Goal: Task Accomplishment & Management: Complete application form

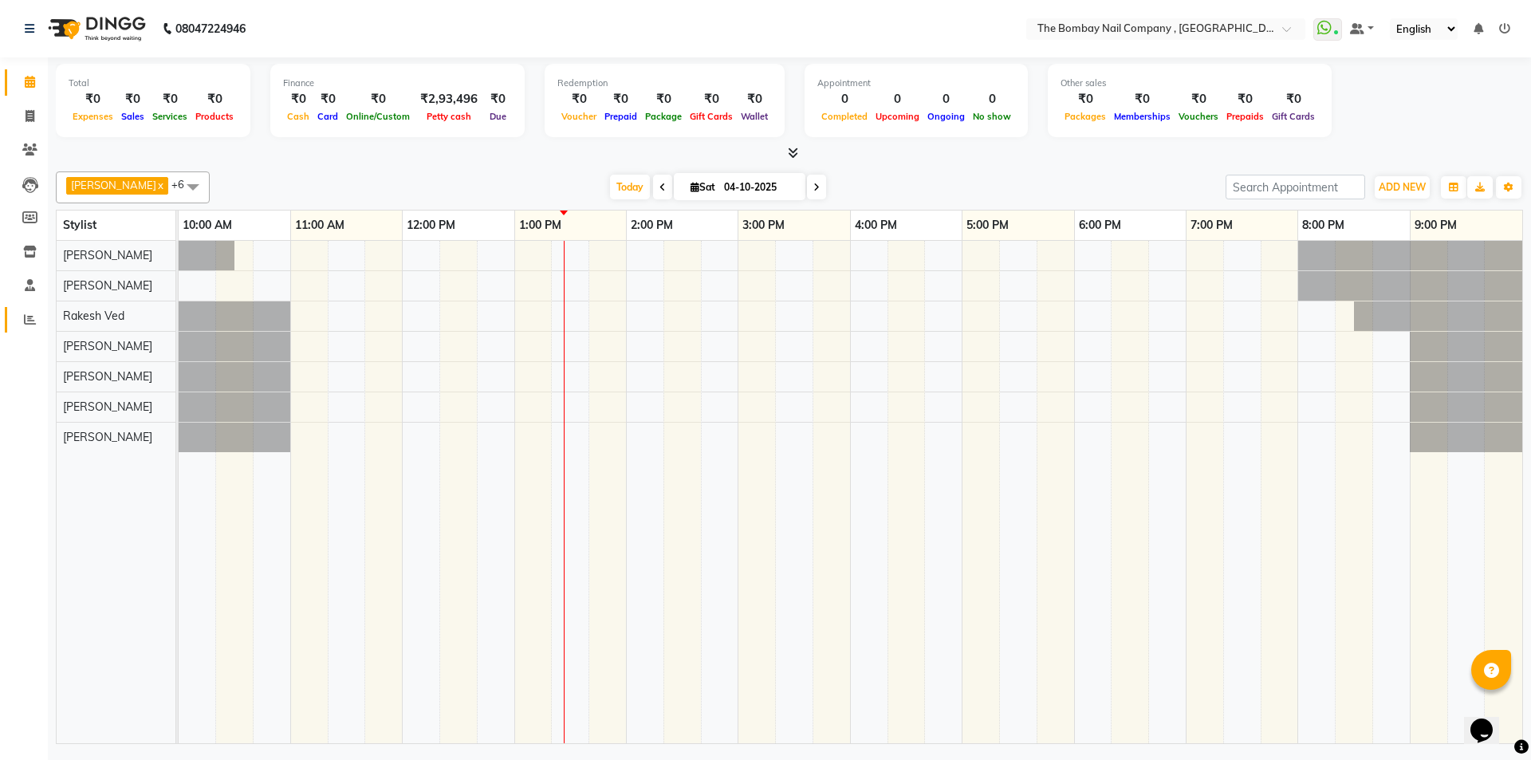
click at [21, 329] on link "Reports" at bounding box center [24, 320] width 38 height 26
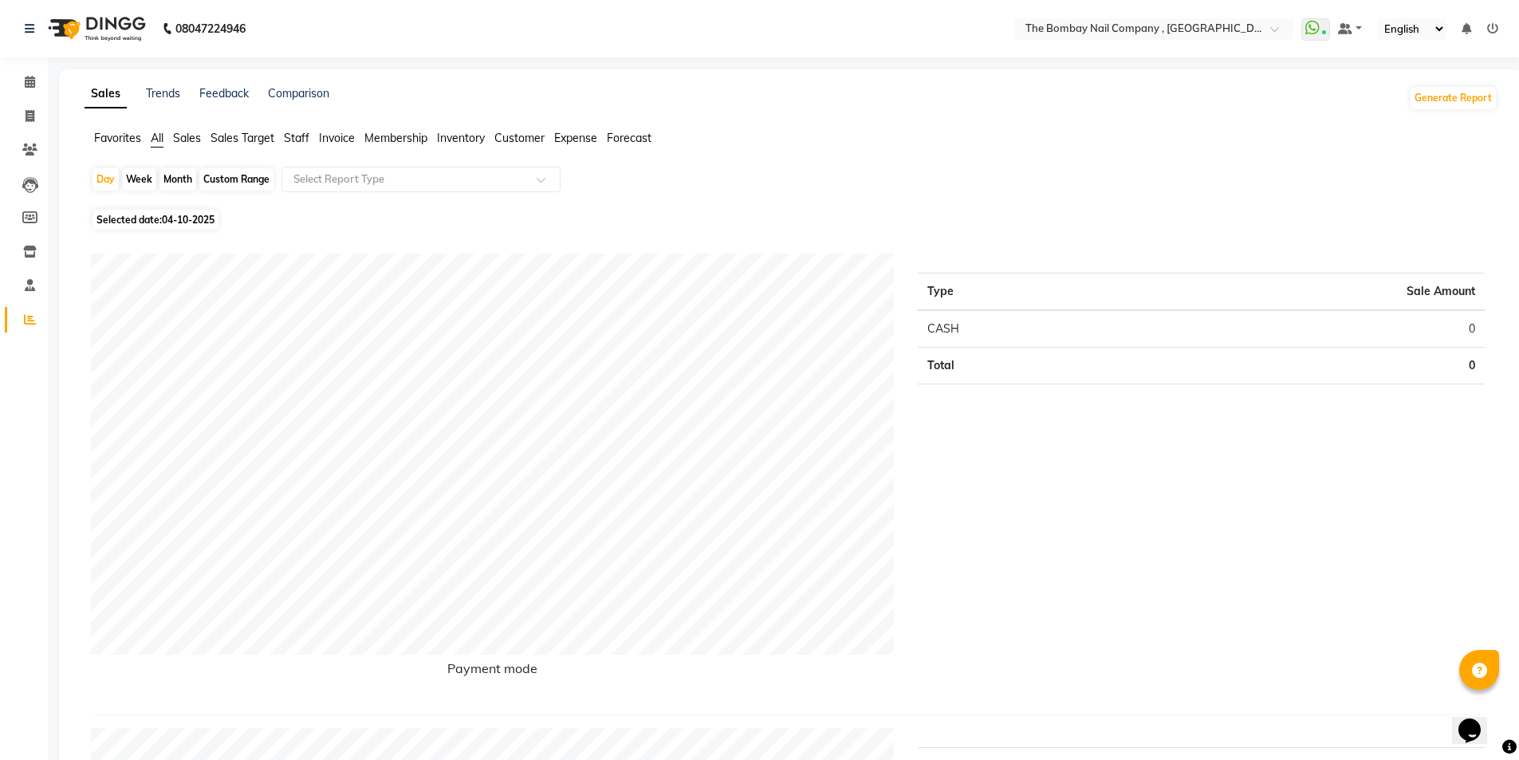
click at [169, 175] on div "Month" at bounding box center [178, 179] width 37 height 22
select select "10"
select select "2025"
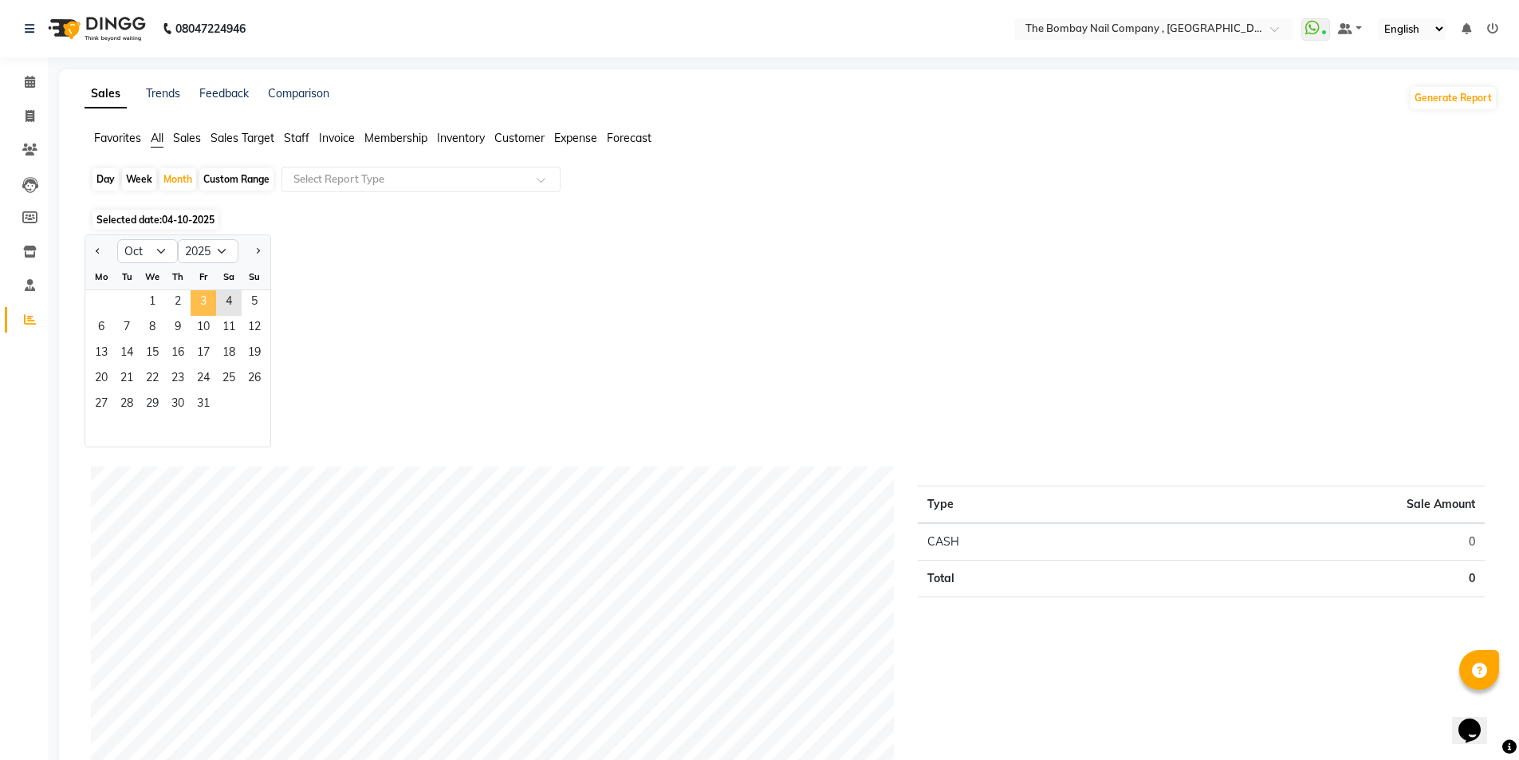
click at [204, 301] on span "3" at bounding box center [204, 303] width 26 height 26
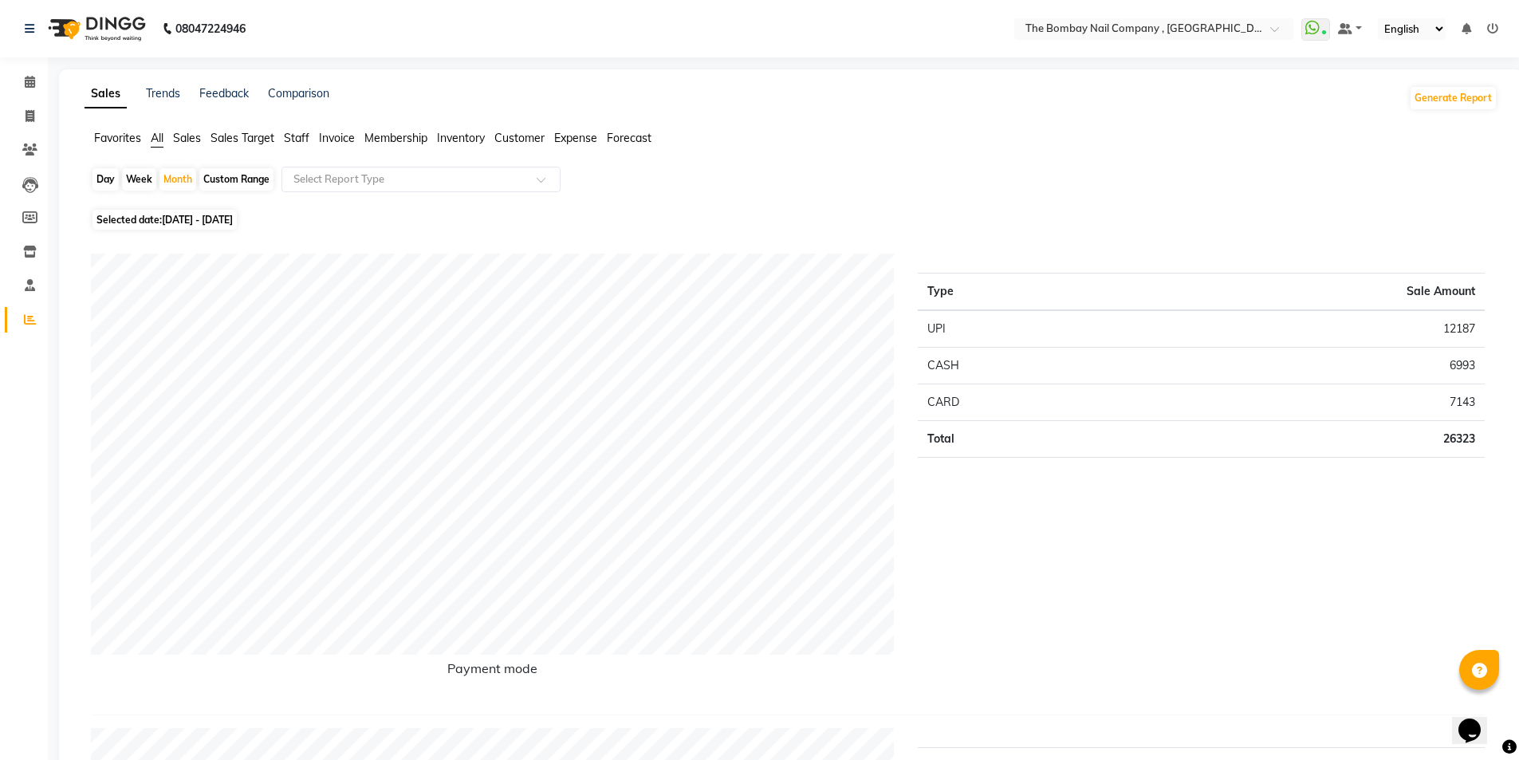
click at [128, 21] on img at bounding box center [95, 28] width 109 height 45
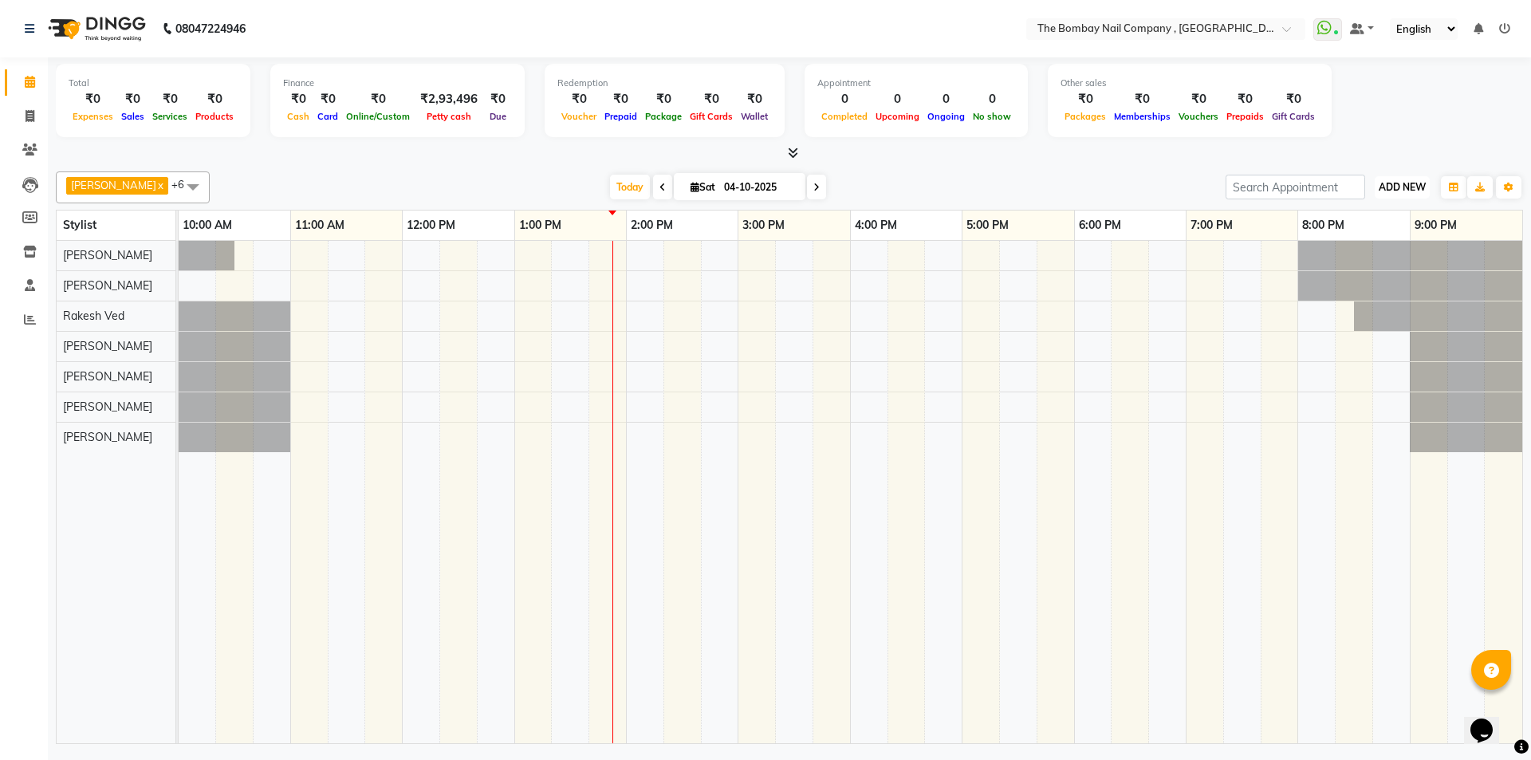
click at [1386, 190] on span "ADD NEW" at bounding box center [1402, 187] width 47 height 12
click at [1361, 239] on link "Add Invoice" at bounding box center [1366, 238] width 126 height 21
select select "service"
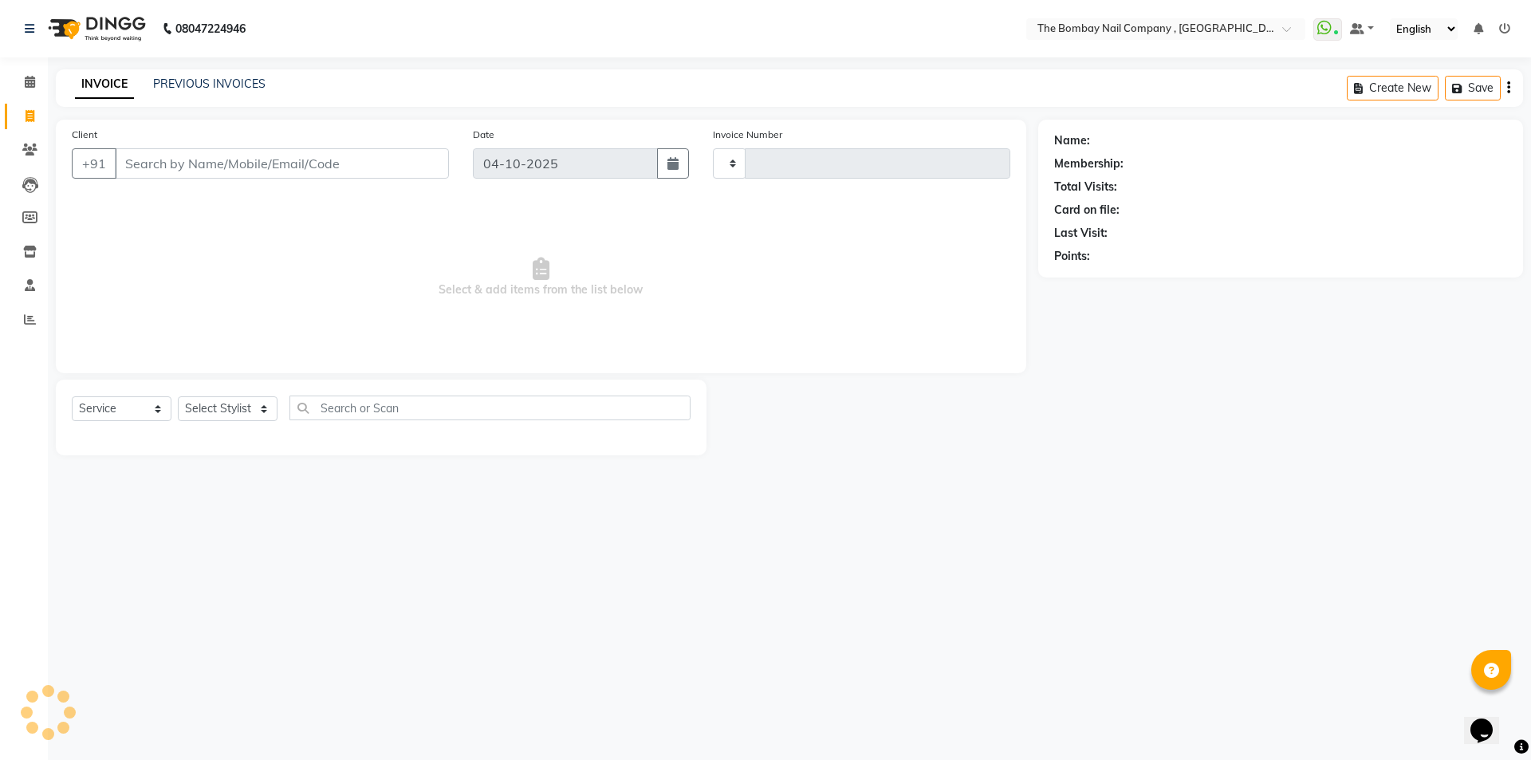
type input "0908"
select select "7684"
click at [205, 412] on select "Select Stylist" at bounding box center [228, 408] width 100 height 25
select select "81634"
click at [178, 396] on select "Select Stylist BNC [GEOGRAPHIC_DATA] [PERSON_NAME] [PERSON_NAME] [PERSON_NAME] …" at bounding box center [232, 408] width 109 height 25
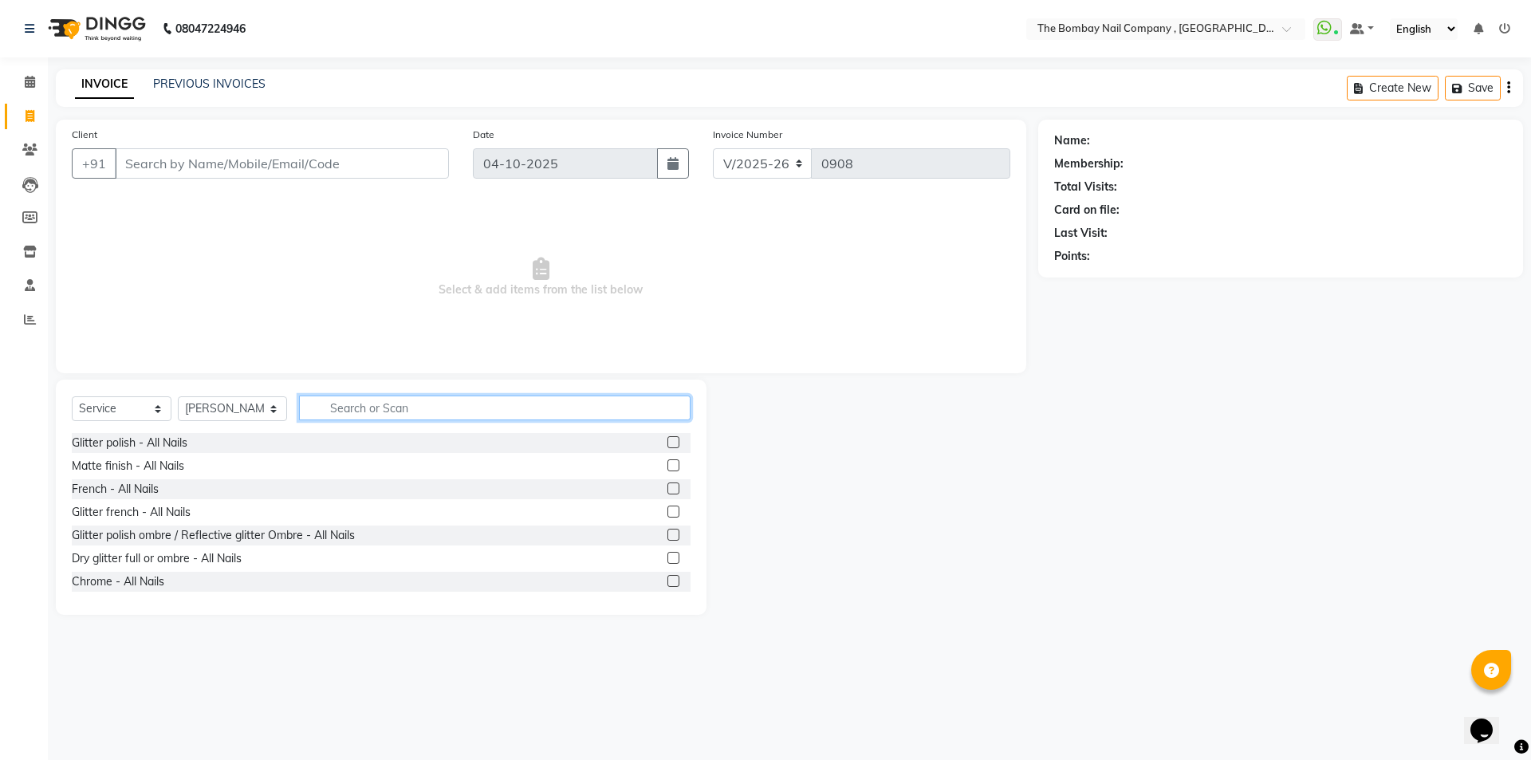
click at [346, 405] on input "text" at bounding box center [495, 408] width 392 height 25
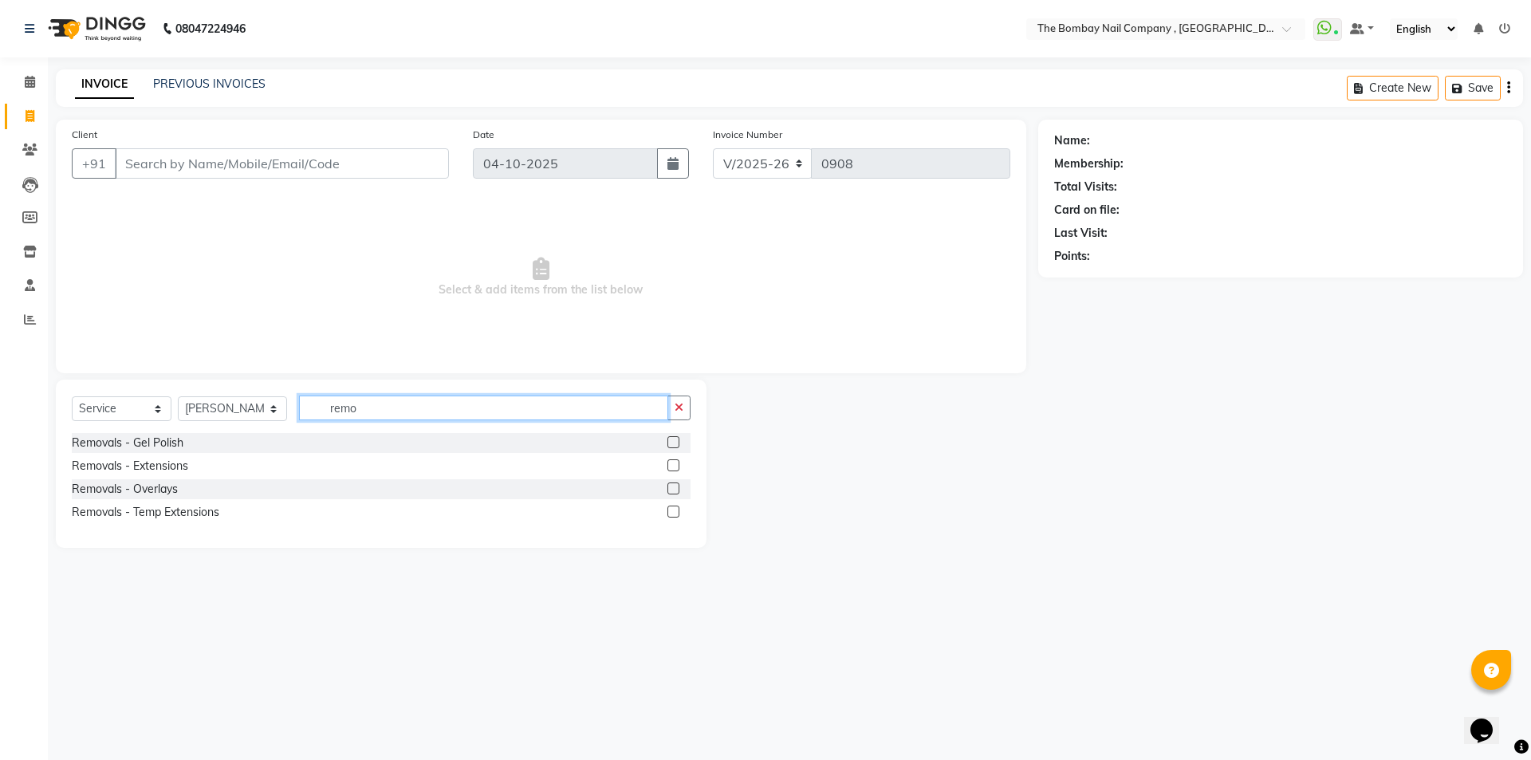
type input "remo"
click at [670, 462] on label at bounding box center [674, 465] width 12 height 12
click at [670, 462] on input "checkbox" at bounding box center [673, 466] width 10 height 10
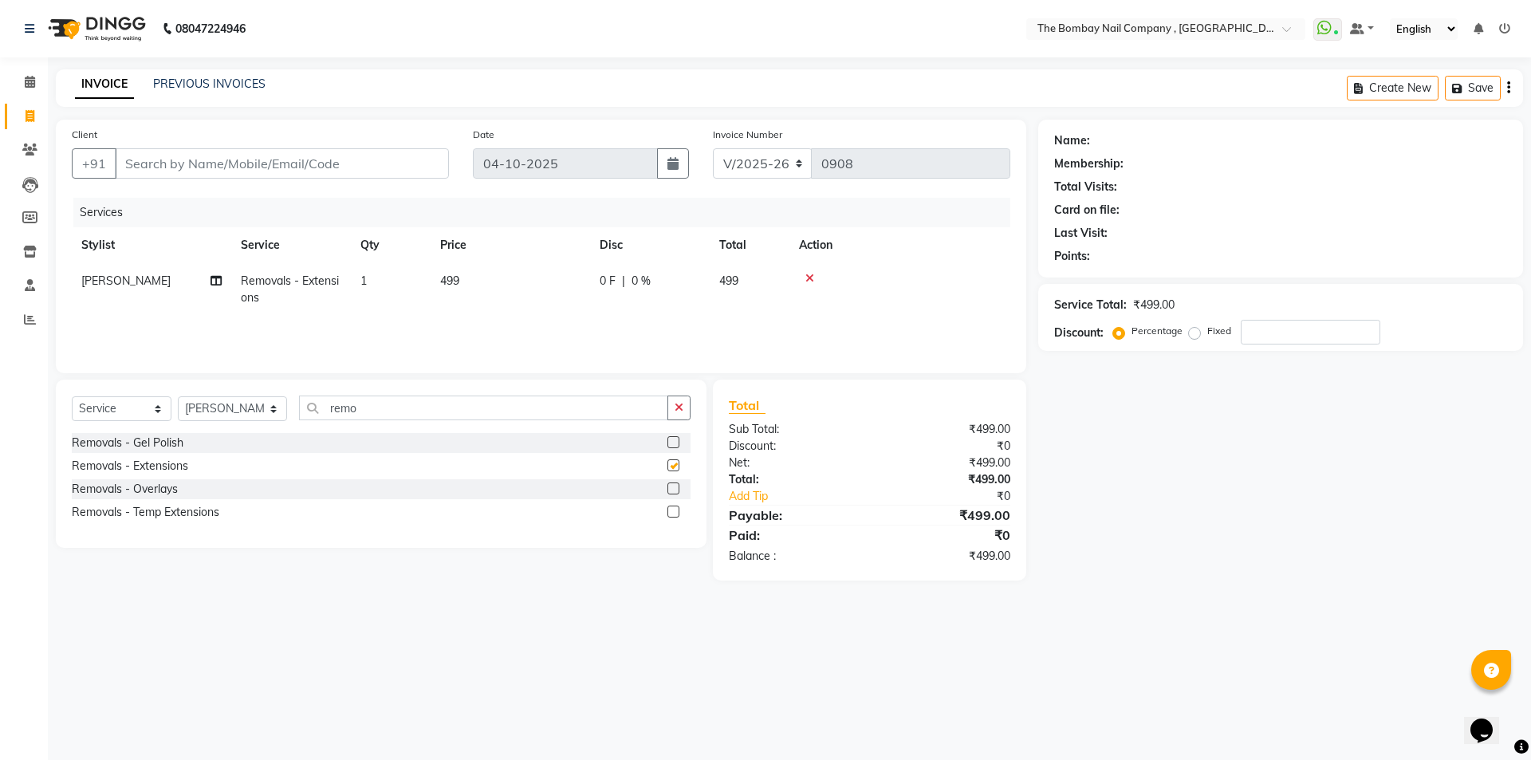
checkbox input "false"
click at [277, 163] on input "Client" at bounding box center [282, 163] width 334 height 30
type input "9"
type input "0"
click at [138, 163] on input "96638955999" at bounding box center [241, 163] width 253 height 30
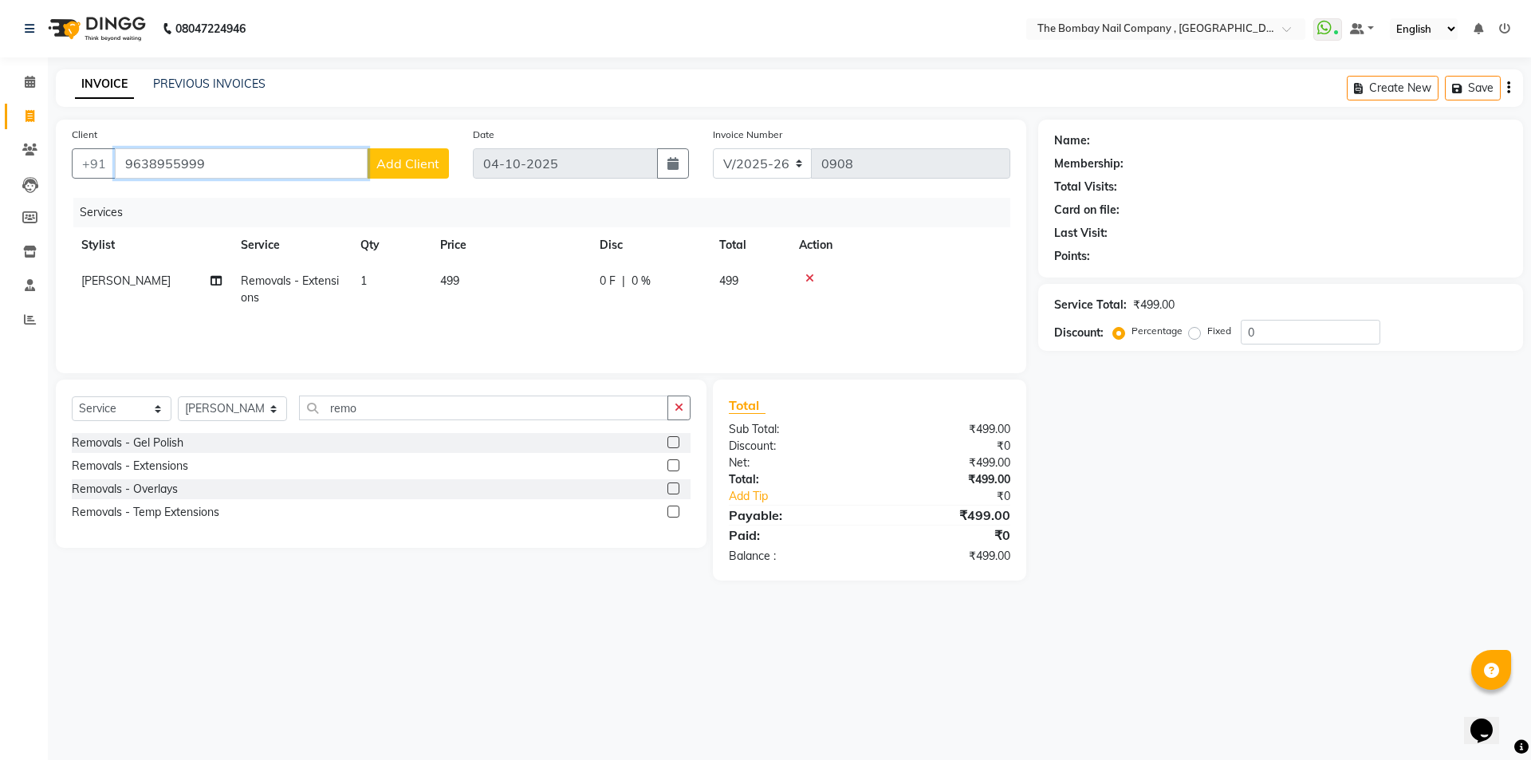
type input "9638955999"
click at [384, 175] on button "Add Client" at bounding box center [408, 163] width 82 height 30
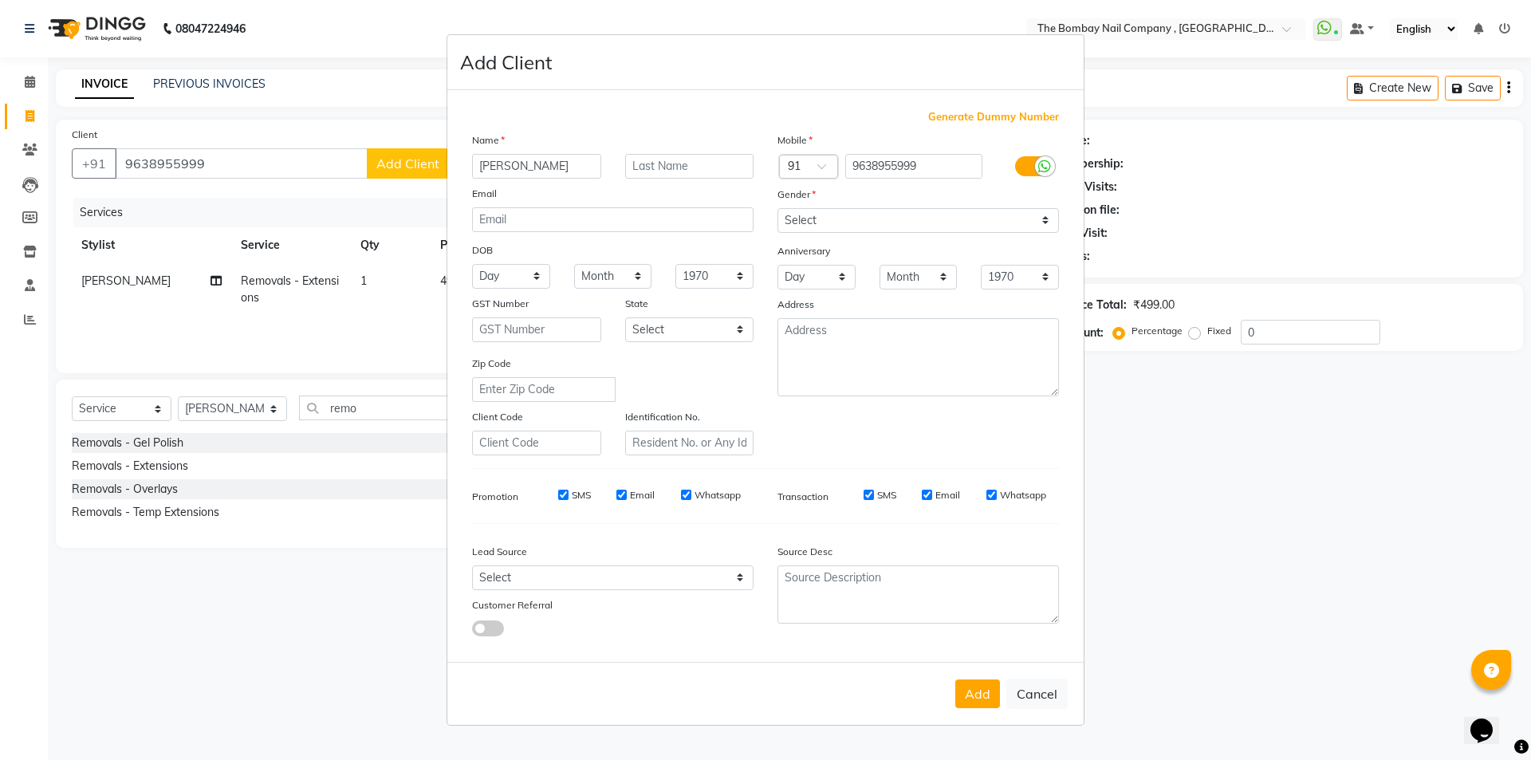
type input "[PERSON_NAME]"
click at [648, 170] on input "text" at bounding box center [689, 166] width 129 height 25
type input "barad"
click at [869, 216] on select "Select [DEMOGRAPHIC_DATA] [DEMOGRAPHIC_DATA] Other Prefer Not To Say" at bounding box center [919, 220] width 282 height 25
select select "[DEMOGRAPHIC_DATA]"
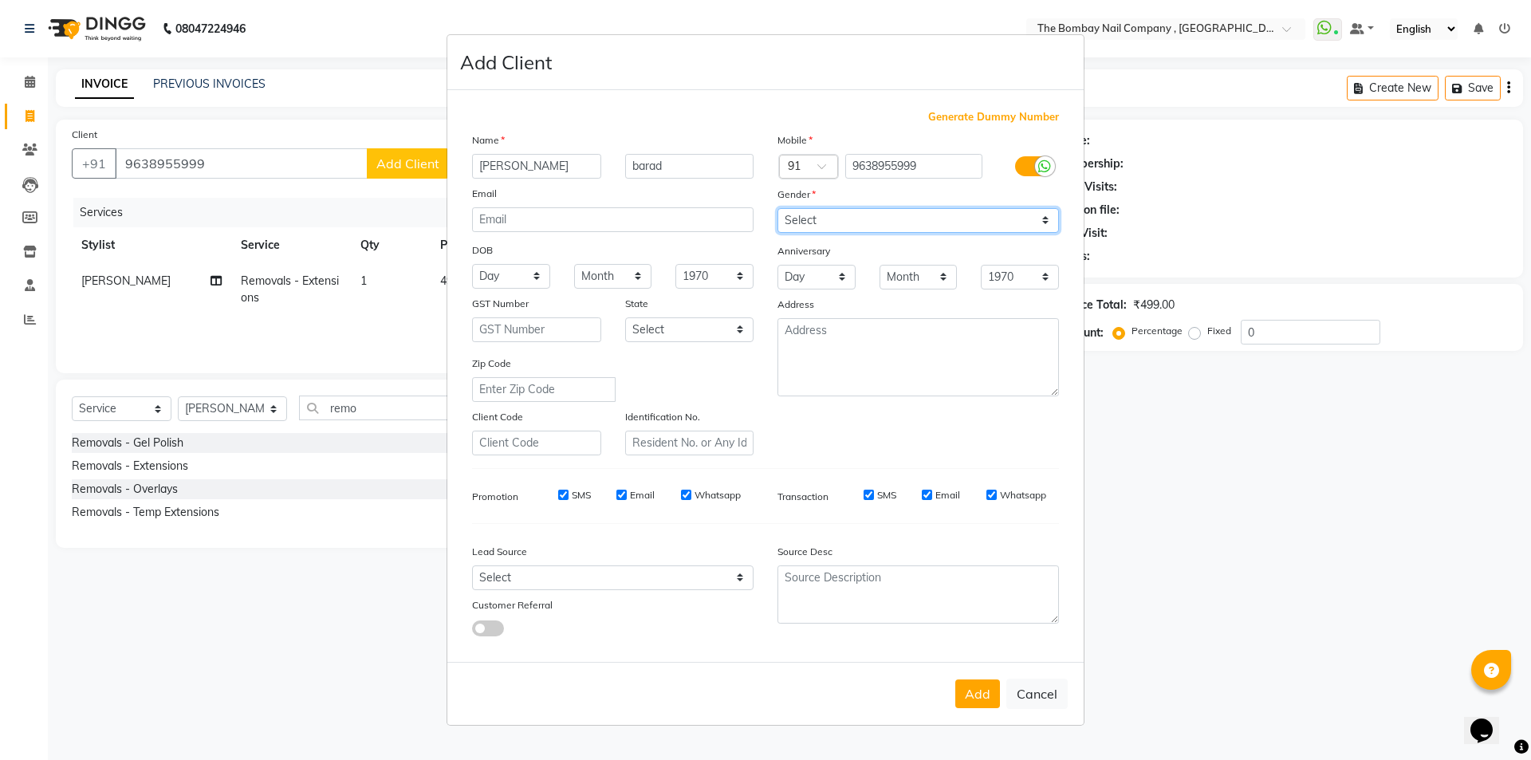
click at [778, 208] on select "Select [DEMOGRAPHIC_DATA] [DEMOGRAPHIC_DATA] Other Prefer Not To Say" at bounding box center [919, 220] width 282 height 25
click at [980, 683] on button "Add" at bounding box center [977, 694] width 45 height 29
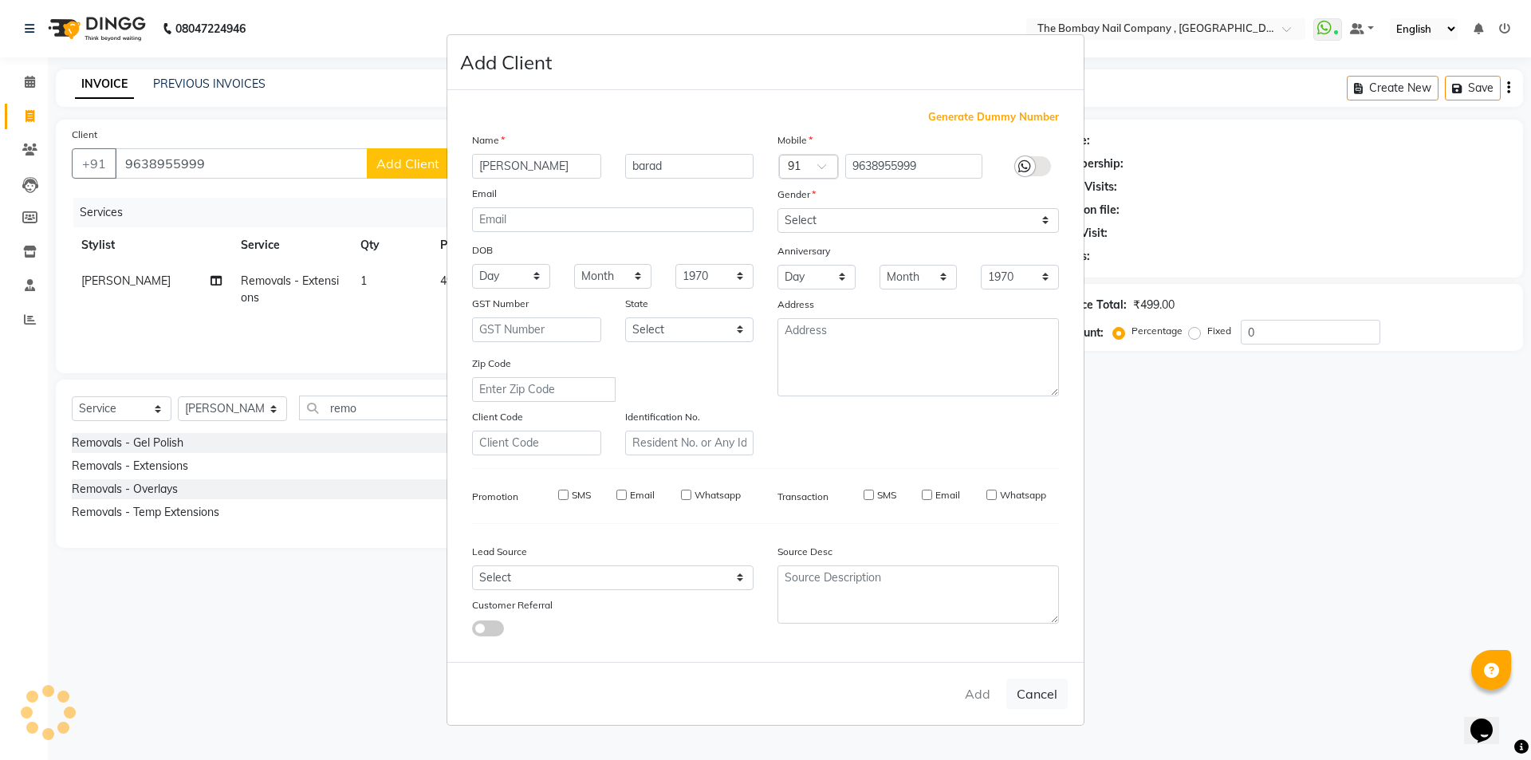
type input "96******99"
select select
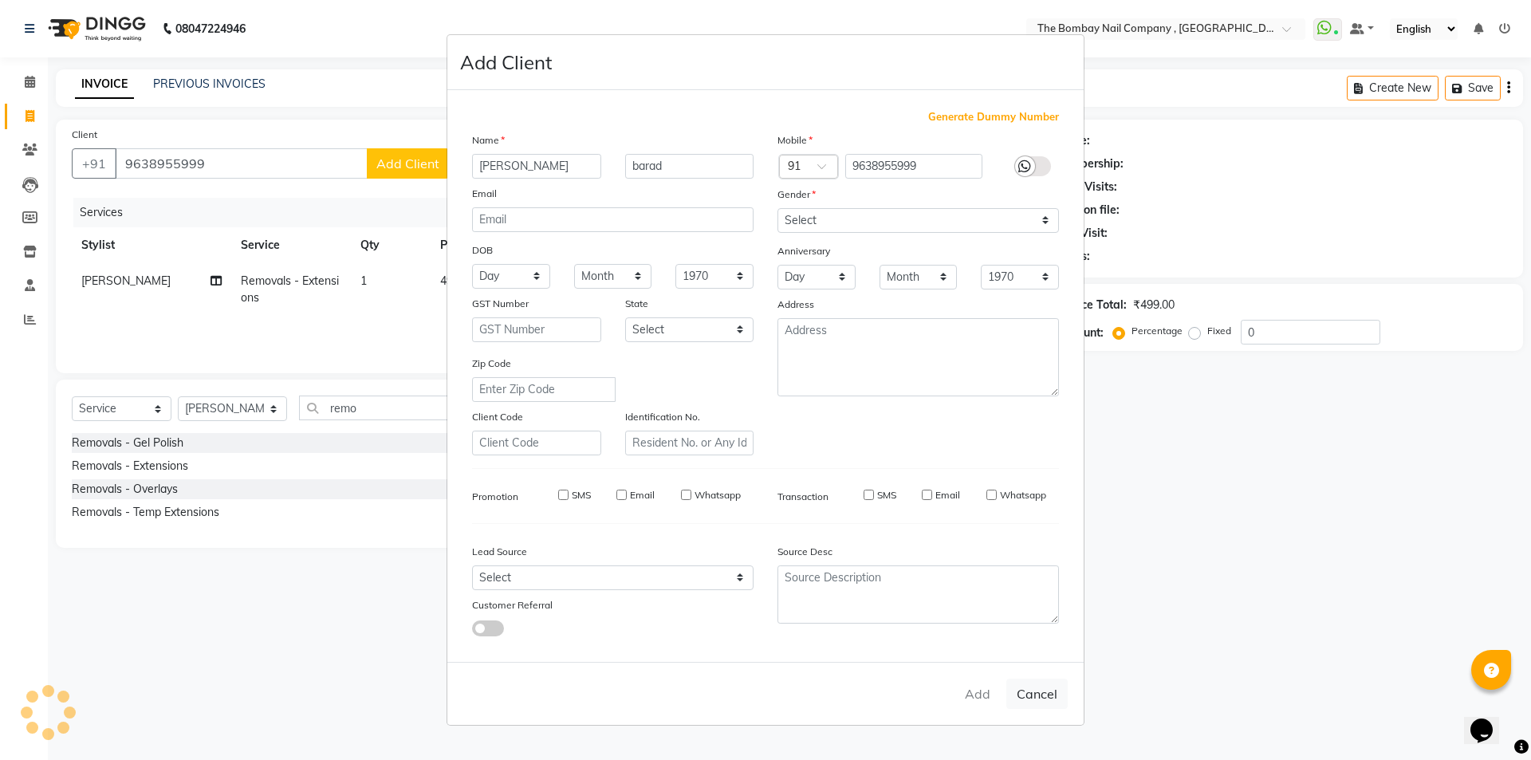
select select
checkbox input "false"
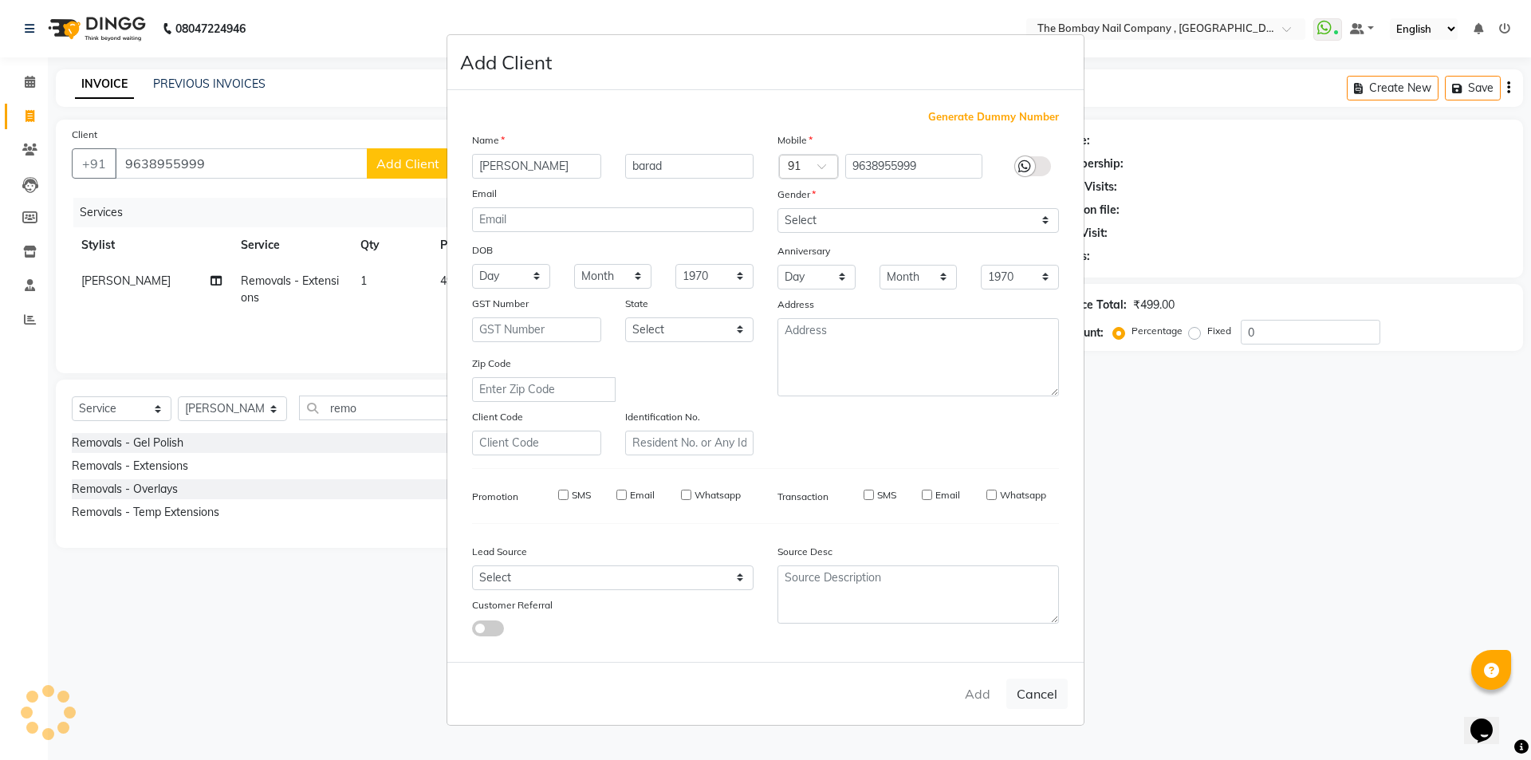
checkbox input "false"
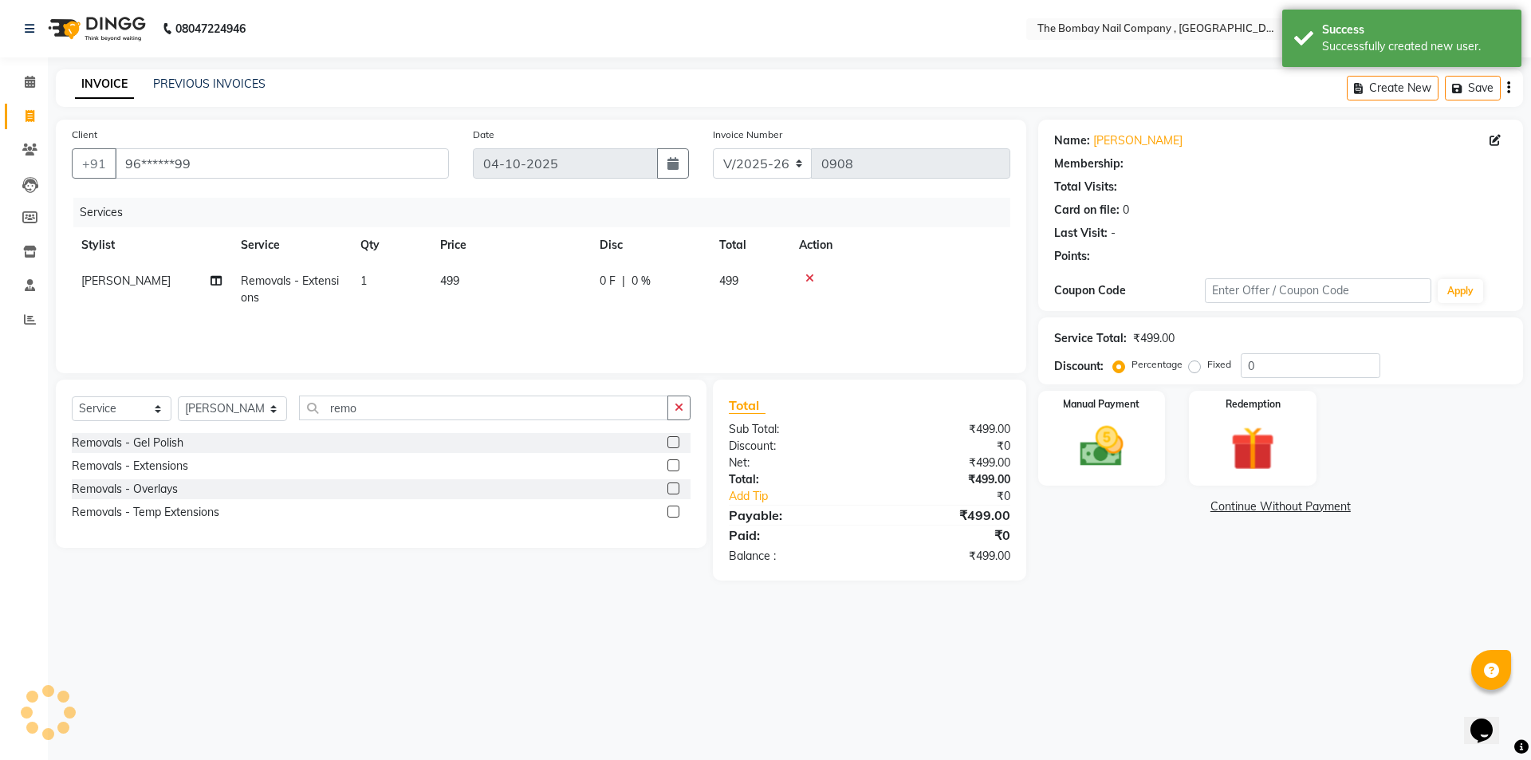
select select "1: Object"
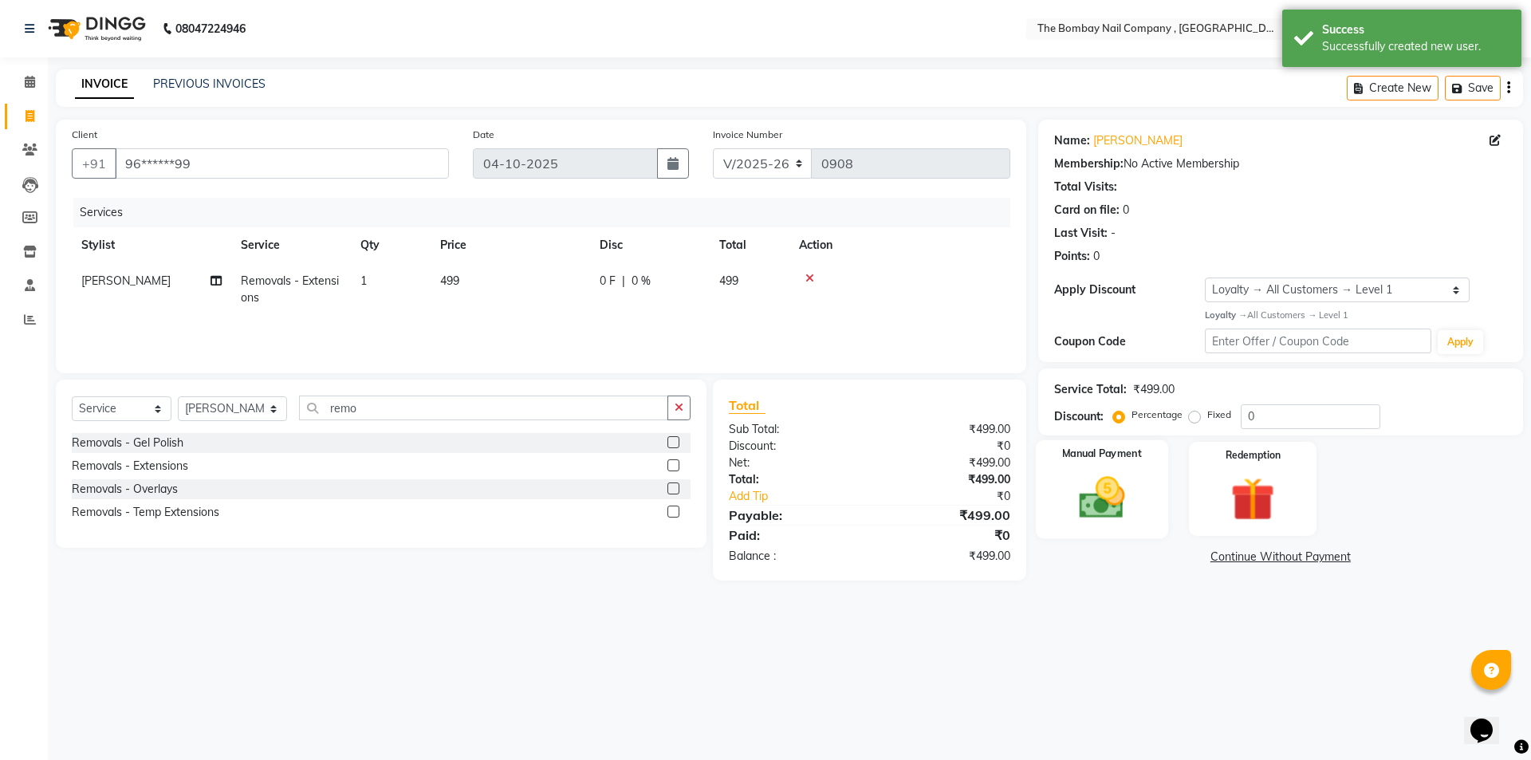
click at [1099, 489] on img at bounding box center [1102, 497] width 74 height 53
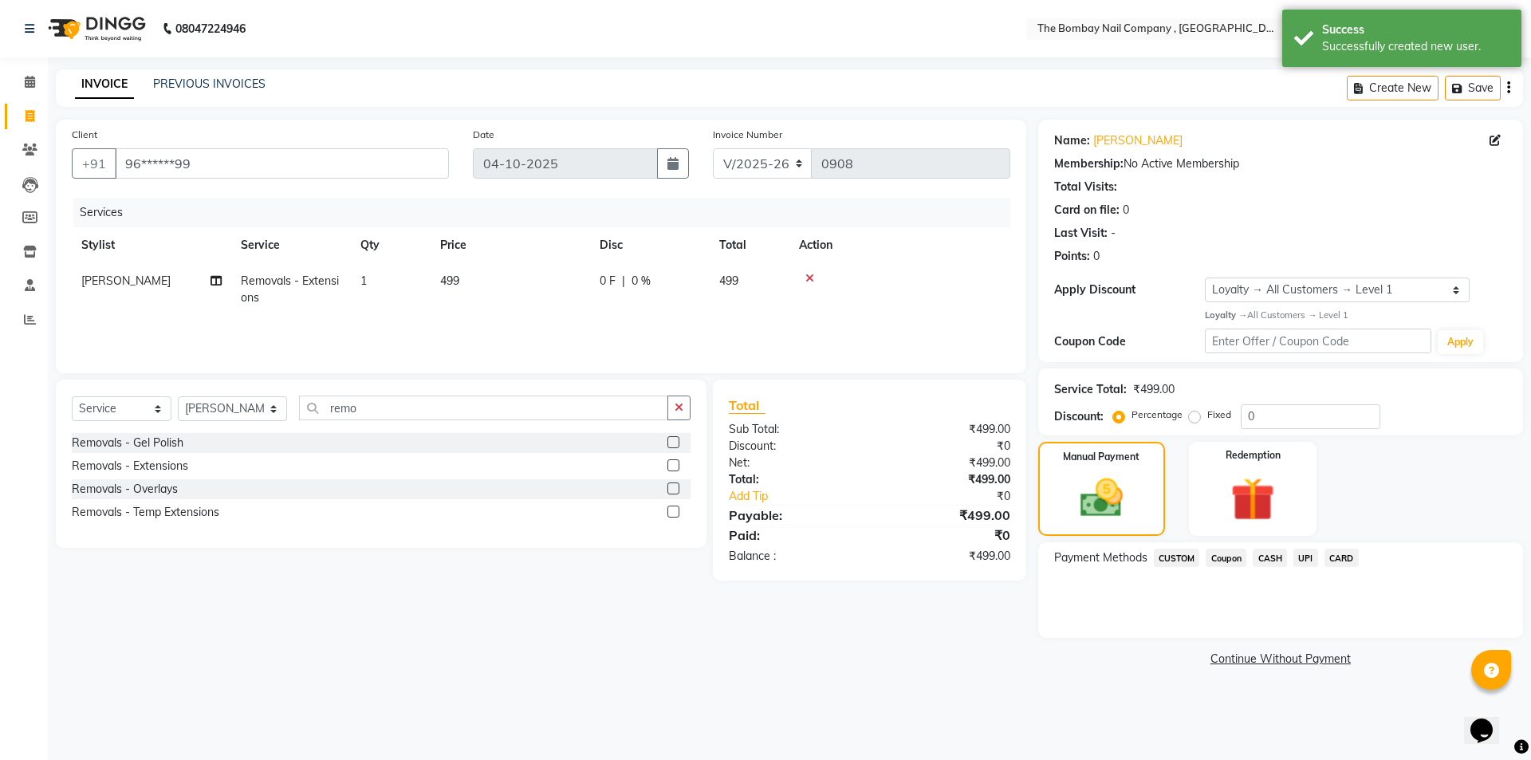
click at [1306, 563] on span "UPI" at bounding box center [1306, 558] width 25 height 18
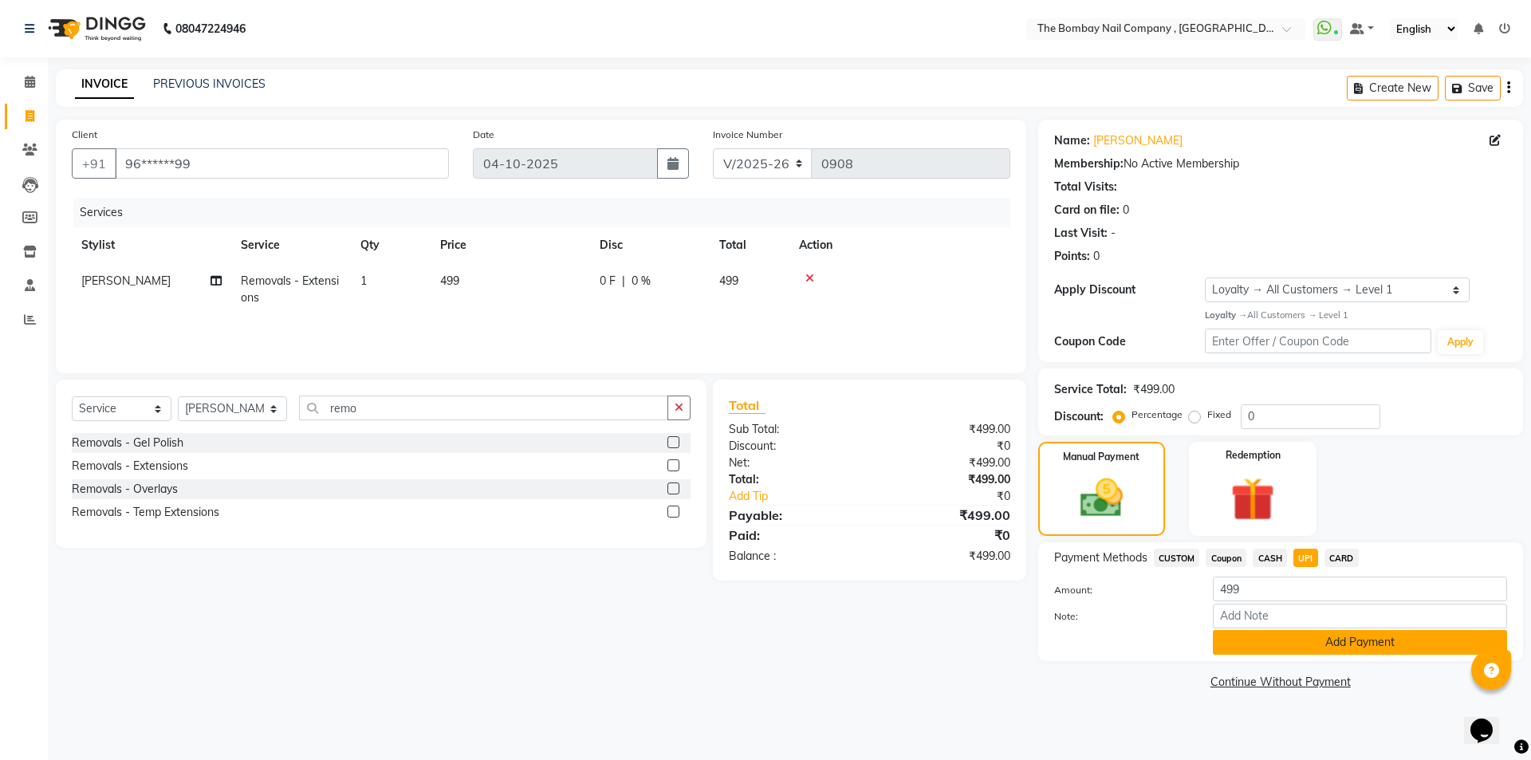
click at [1318, 648] on button "Add Payment" at bounding box center [1360, 642] width 294 height 25
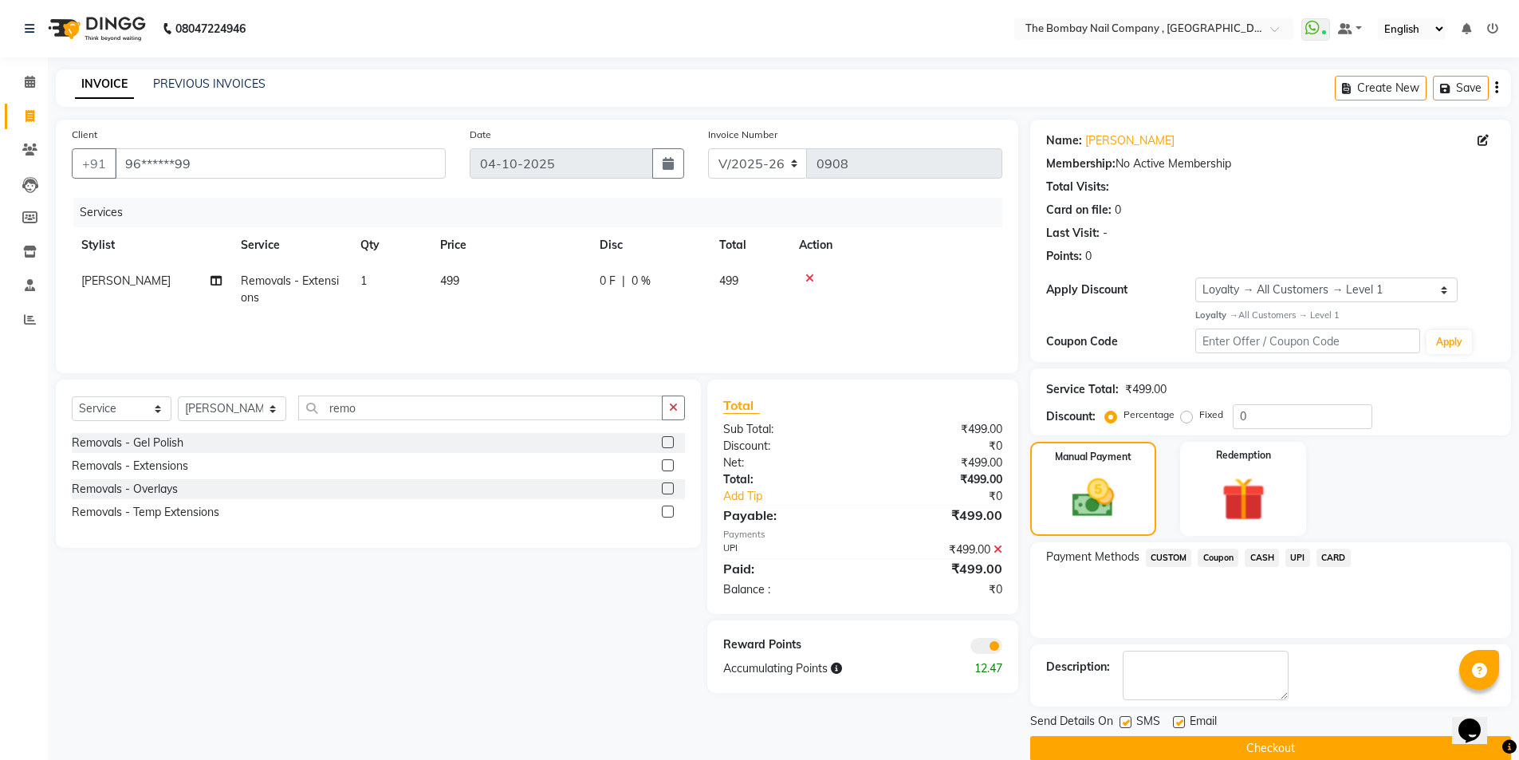
scroll to position [25, 0]
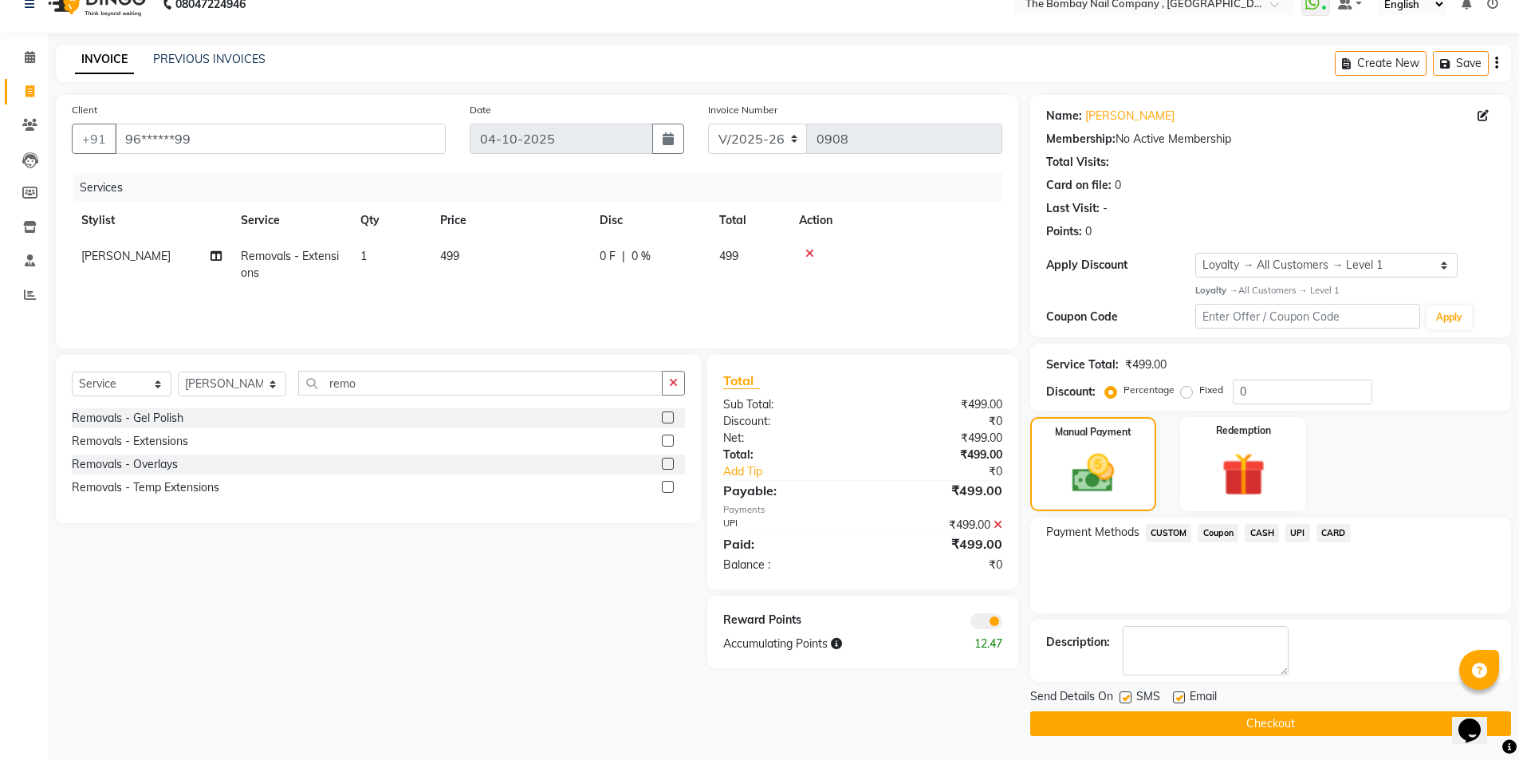
click at [1145, 719] on button "Checkout" at bounding box center [1270, 723] width 481 height 25
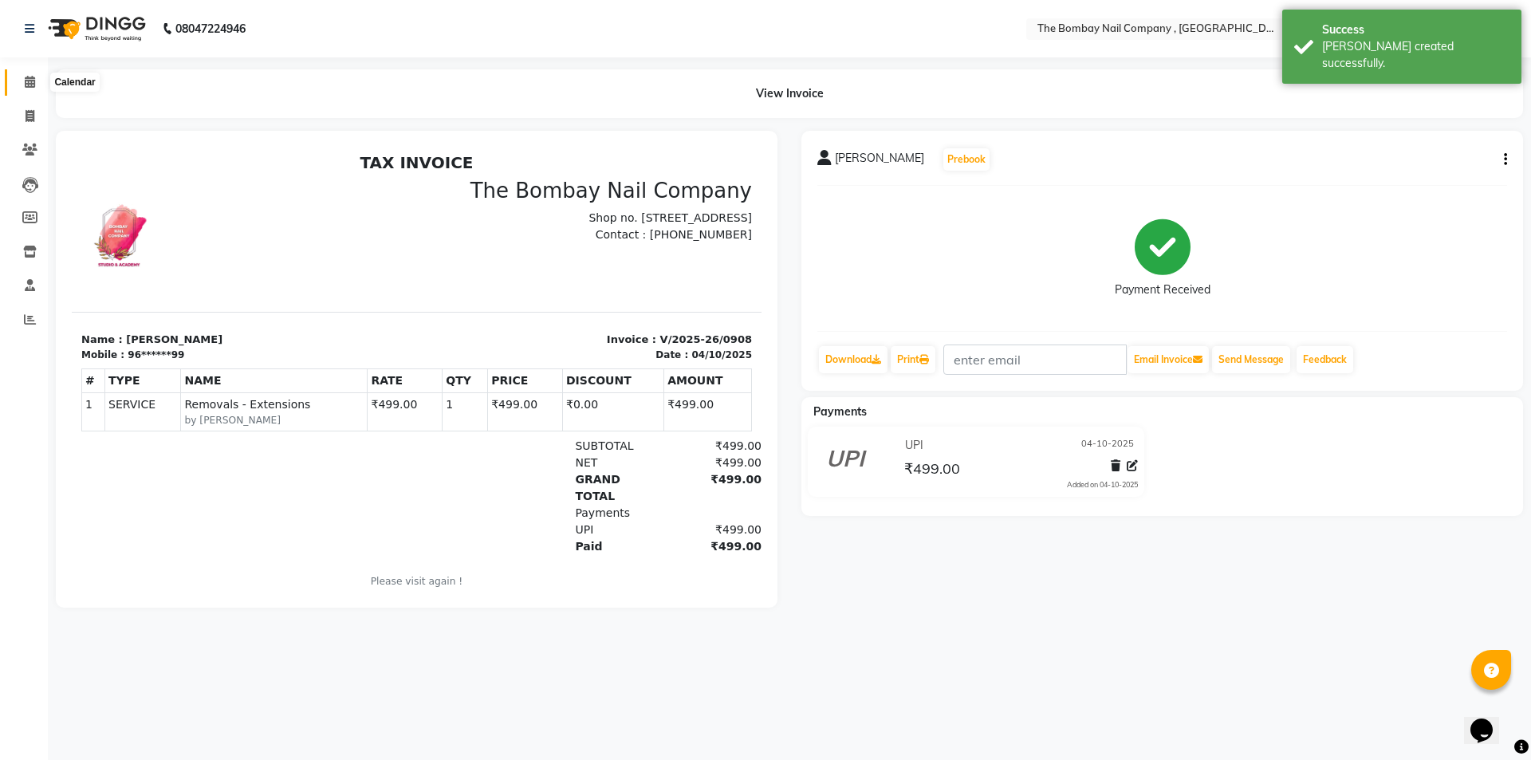
click at [25, 77] on icon at bounding box center [30, 82] width 10 height 12
